Goal: Navigation & Orientation: Understand site structure

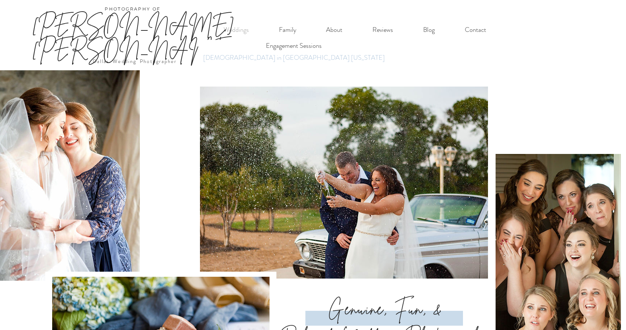
click at [244, 59] on p "[DEMOGRAPHIC_DATA] in [GEOGRAPHIC_DATA] [US_STATE]" at bounding box center [294, 58] width 188 height 12
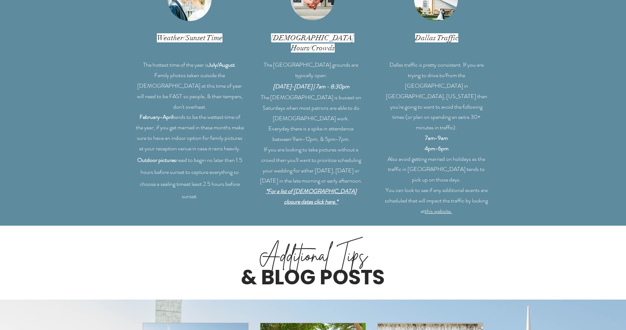
scroll to position [1742, 0]
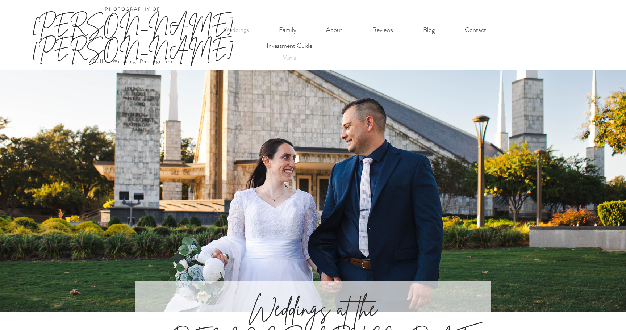
click at [291, 57] on p "Minis" at bounding box center [289, 58] width 21 height 12
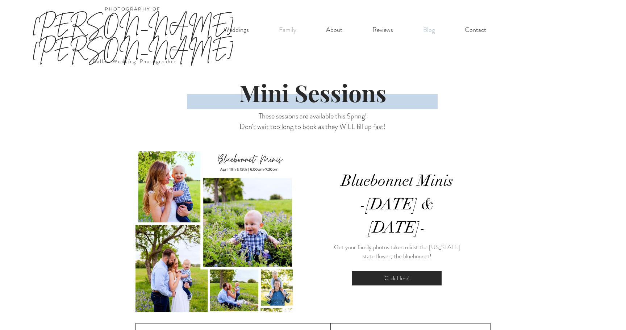
click at [433, 29] on p "Blog" at bounding box center [428, 29] width 19 height 15
